Goal: Check status

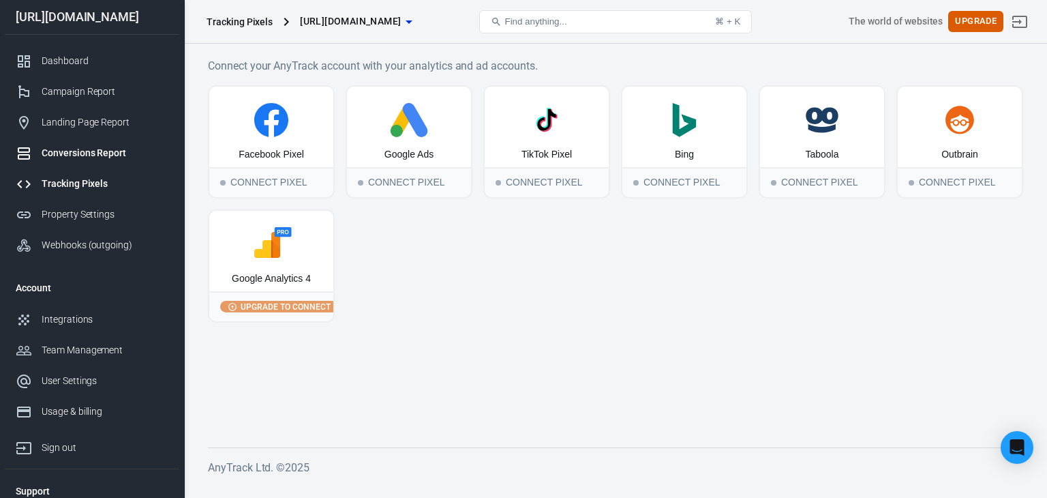
click at [100, 149] on div "Conversions Report" at bounding box center [105, 153] width 127 height 14
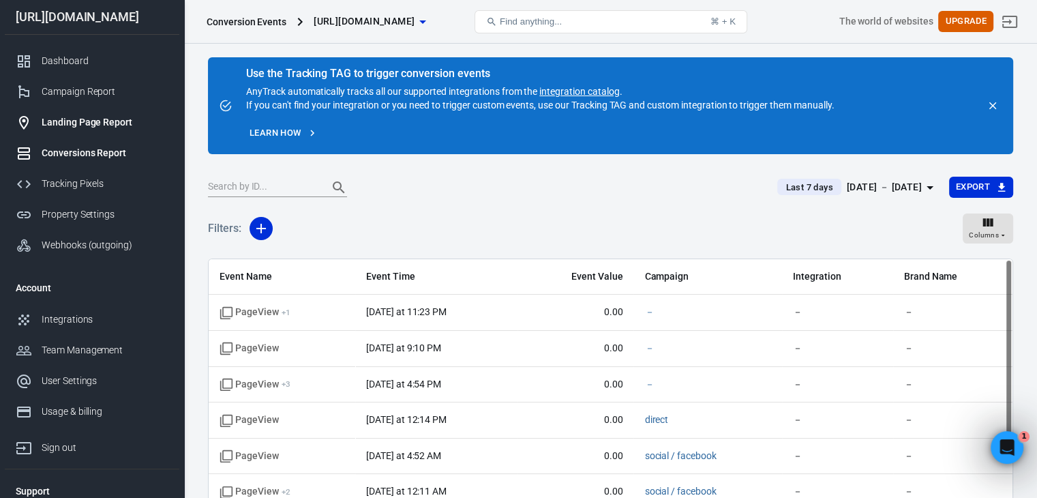
click at [89, 119] on div "Landing Page Report" at bounding box center [105, 122] width 127 height 14
